Goal: Task Accomplishment & Management: Complete application form

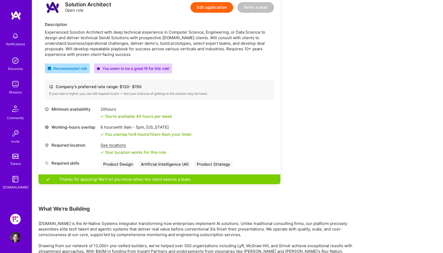
scroll to position [715, 0]
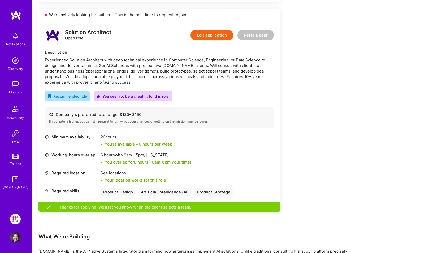
click at [208, 35] on button "Edit application" at bounding box center [211, 35] width 43 height 11
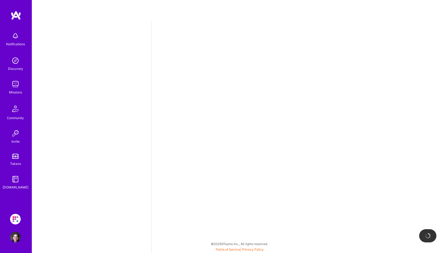
select select "CA"
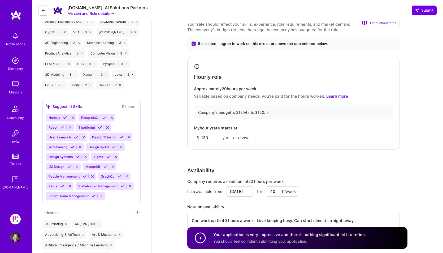
scroll to position [622, 0]
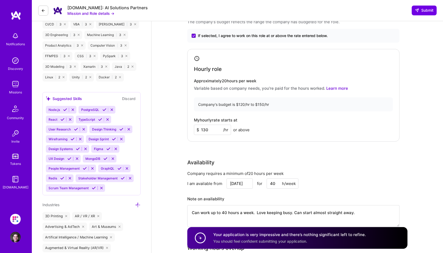
click at [45, 11] on icon at bounding box center [43, 10] width 4 height 4
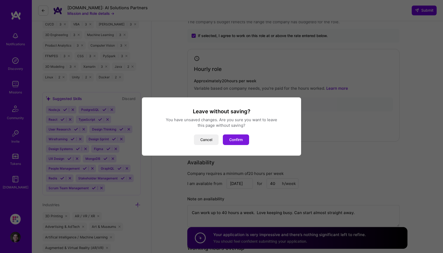
click at [233, 140] on button "Confirm" at bounding box center [236, 140] width 26 height 11
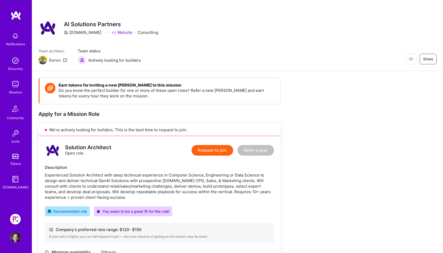
click at [15, 87] on img at bounding box center [15, 84] width 11 height 11
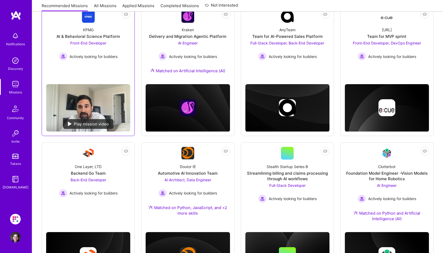
scroll to position [106, 0]
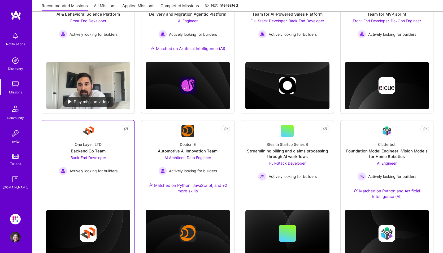
click at [93, 160] on span "Back-End Developer" at bounding box center [88, 158] width 36 height 5
click at [177, 158] on span "AI Architect, Data Engineer" at bounding box center [187, 158] width 47 height 5
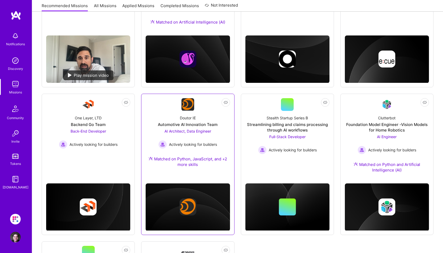
scroll to position [159, 0]
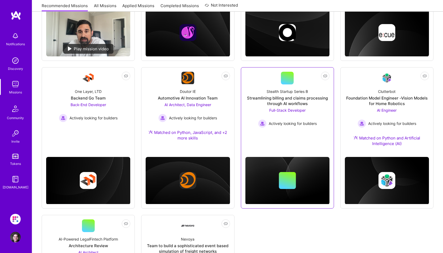
click at [290, 111] on span "Full-Stack Developer" at bounding box center [287, 110] width 36 height 5
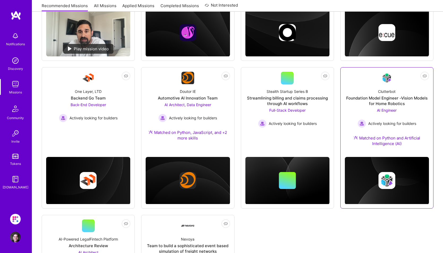
click at [389, 112] on span "AI Engineer" at bounding box center [387, 110] width 20 height 5
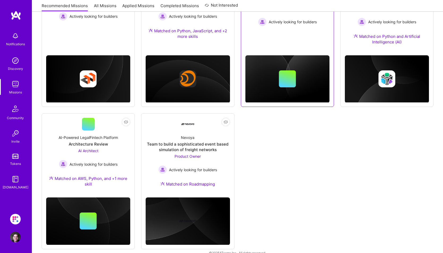
scroll to position [265, 0]
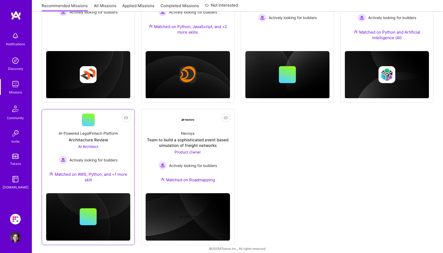
click at [89, 147] on span "AI Architect" at bounding box center [88, 146] width 20 height 5
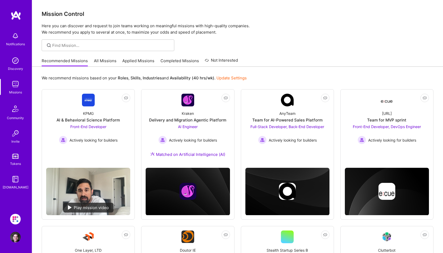
click at [102, 63] on link "All Missions" at bounding box center [105, 62] width 23 height 9
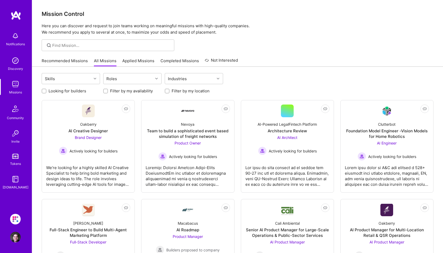
click at [75, 92] on label "Looking for builders" at bounding box center [67, 91] width 38 height 6
click at [46, 92] on input "Looking for builders" at bounding box center [45, 92] width 4 height 4
checkbox input "true"
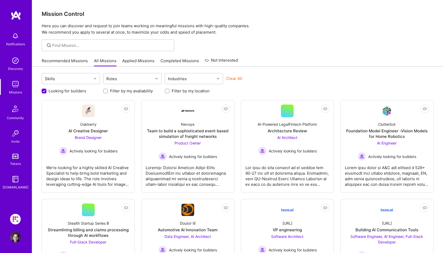
click at [124, 92] on label "Filter by my availability" at bounding box center [131, 91] width 43 height 6
click at [108, 92] on input "Filter by my availability" at bounding box center [106, 92] width 4 height 4
checkbox input "true"
click at [179, 93] on label "Filter by my location" at bounding box center [190, 91] width 38 height 6
click at [169, 93] on input "Filter by my location" at bounding box center [168, 92] width 4 height 4
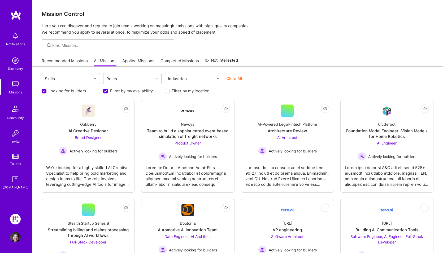
checkbox input "true"
click at [142, 60] on link "Applied Missions" at bounding box center [138, 62] width 32 height 9
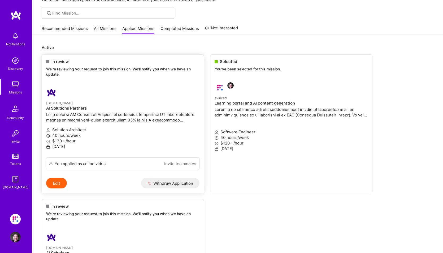
scroll to position [26, 0]
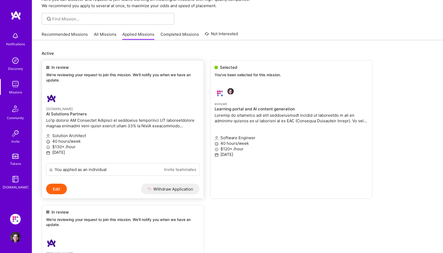
click at [77, 78] on p "We're reviewing your request to join this mission. We'll notify you when we hav…" at bounding box center [122, 77] width 153 height 10
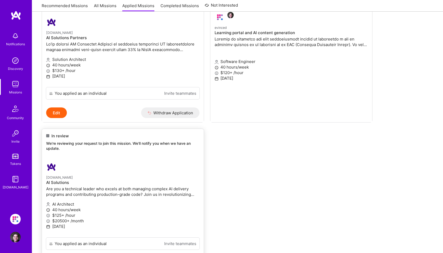
scroll to position [106, 0]
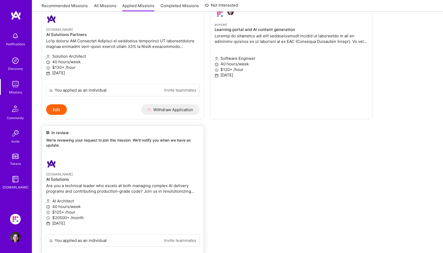
click at [82, 184] on p "Are you a technical leader who excels at both managing complex AI delivery prog…" at bounding box center [122, 188] width 153 height 11
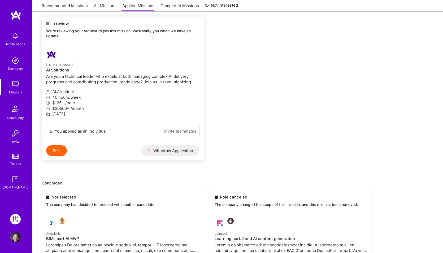
scroll to position [0, 0]
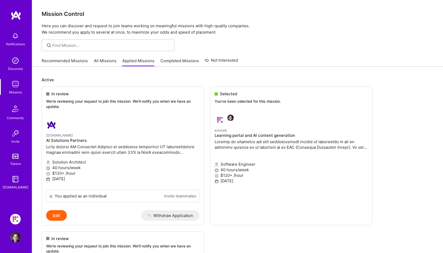
click at [97, 61] on link "All Missions" at bounding box center [105, 62] width 23 height 9
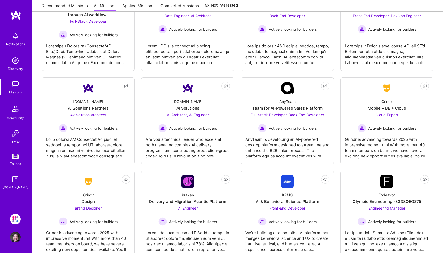
scroll to position [238, 0]
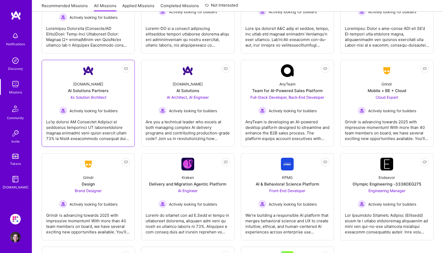
click at [111, 127] on div at bounding box center [88, 128] width 84 height 26
click at [167, 130] on div "Are you a technical leader who excels at both managing complex AI delivery prog…" at bounding box center [187, 128] width 84 height 26
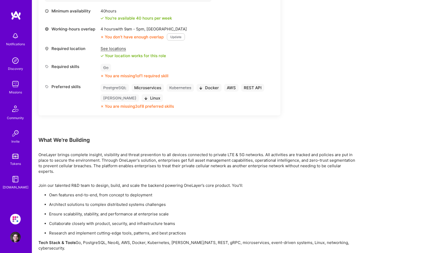
scroll to position [344, 0]
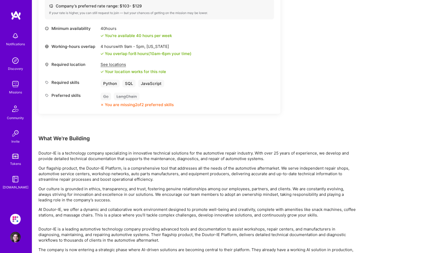
scroll to position [530, 0]
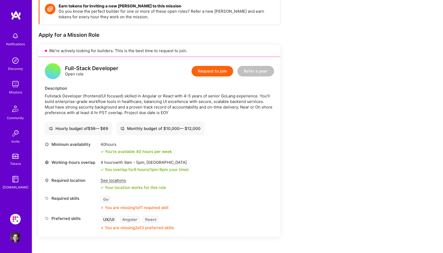
scroll to position [79, 0]
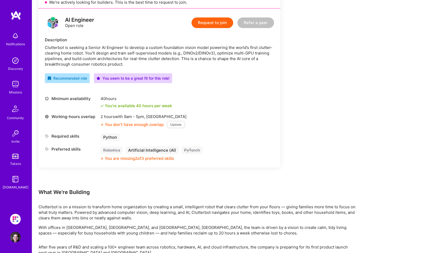
scroll to position [132, 0]
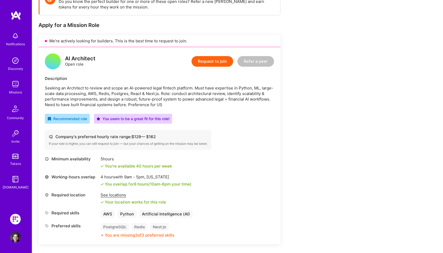
scroll to position [79, 0]
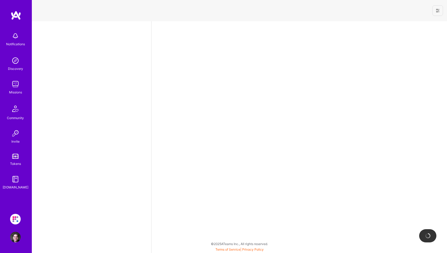
select select "CA"
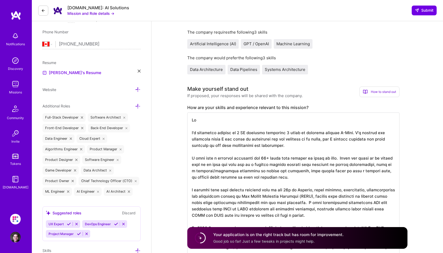
scroll to position [10, 0]
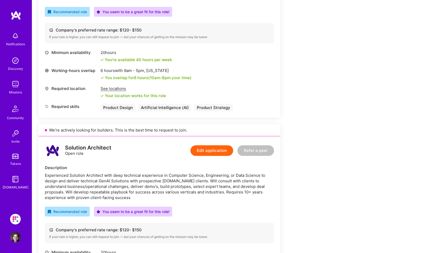
scroll to position [679, 0]
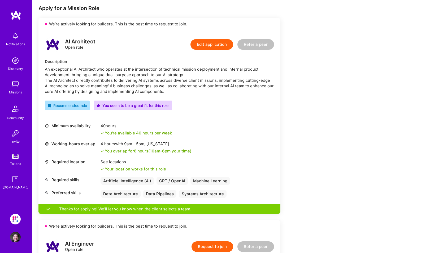
scroll to position [79, 0]
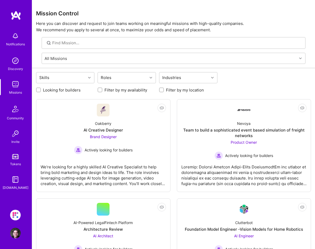
click at [13, 90] on div "Missions" at bounding box center [15, 93] width 13 height 6
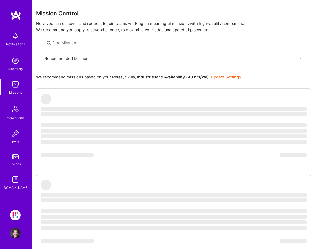
click at [0, 0] on link "All Missions" at bounding box center [0, 0] width 0 height 0
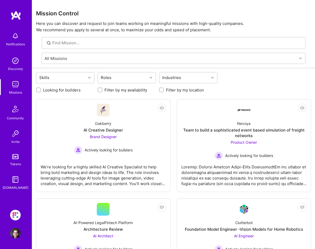
click at [81, 90] on label "Looking for builders" at bounding box center [62, 90] width 38 height 6
click at [41, 90] on input "Looking for builders" at bounding box center [39, 90] width 4 height 4
checkbox input "true"
click at [122, 91] on label "Filter by my availability" at bounding box center [125, 90] width 43 height 6
drag, startPoint x: 122, startPoint y: 91, endPoint x: 174, endPoint y: 92, distance: 52.0
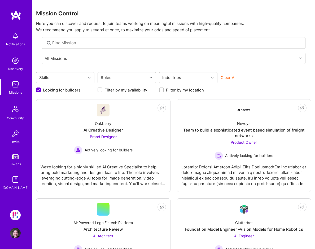
click at [177, 92] on label "Filter by my location" at bounding box center [185, 90] width 38 height 6
click at [164, 92] on input "Filter by my location" at bounding box center [162, 90] width 4 height 4
checkbox input "true"
click at [115, 92] on label "Filter by my availability" at bounding box center [125, 90] width 43 height 6
click at [102, 92] on input "Filter by my availability" at bounding box center [101, 90] width 4 height 4
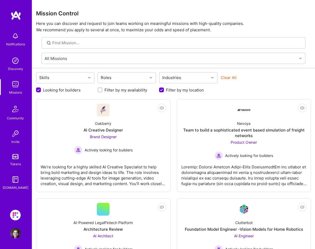
checkbox input "true"
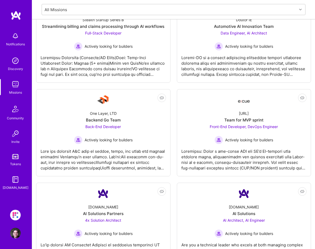
scroll to position [270, 0]
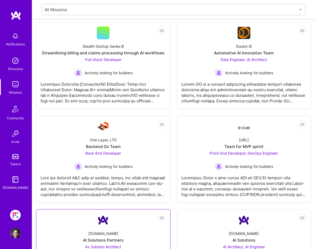
click div "A.Team AI Solutions Partners 4x Solution Architect Actively looking for builders"
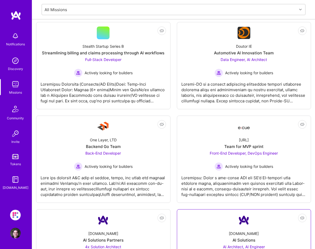
click div "A.Team AI Solutions AI Architect, AI Engineer Actively looking for builders"
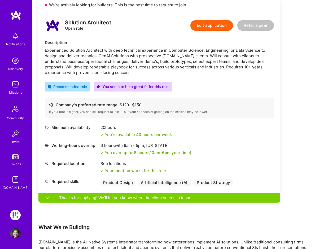
scroll to position [716, 0]
